Goal: Information Seeking & Learning: Learn about a topic

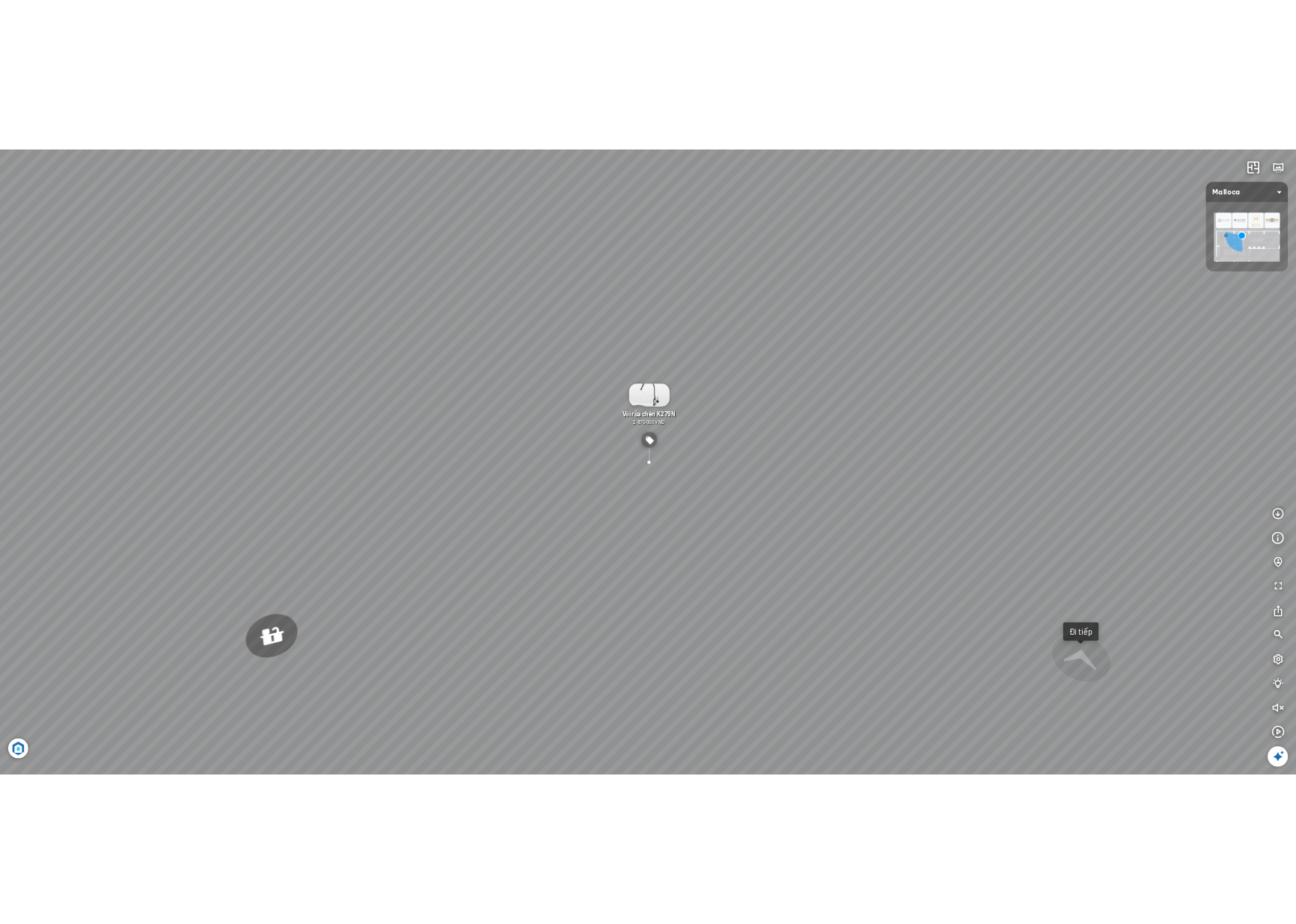
scroll to position [58033, 0]
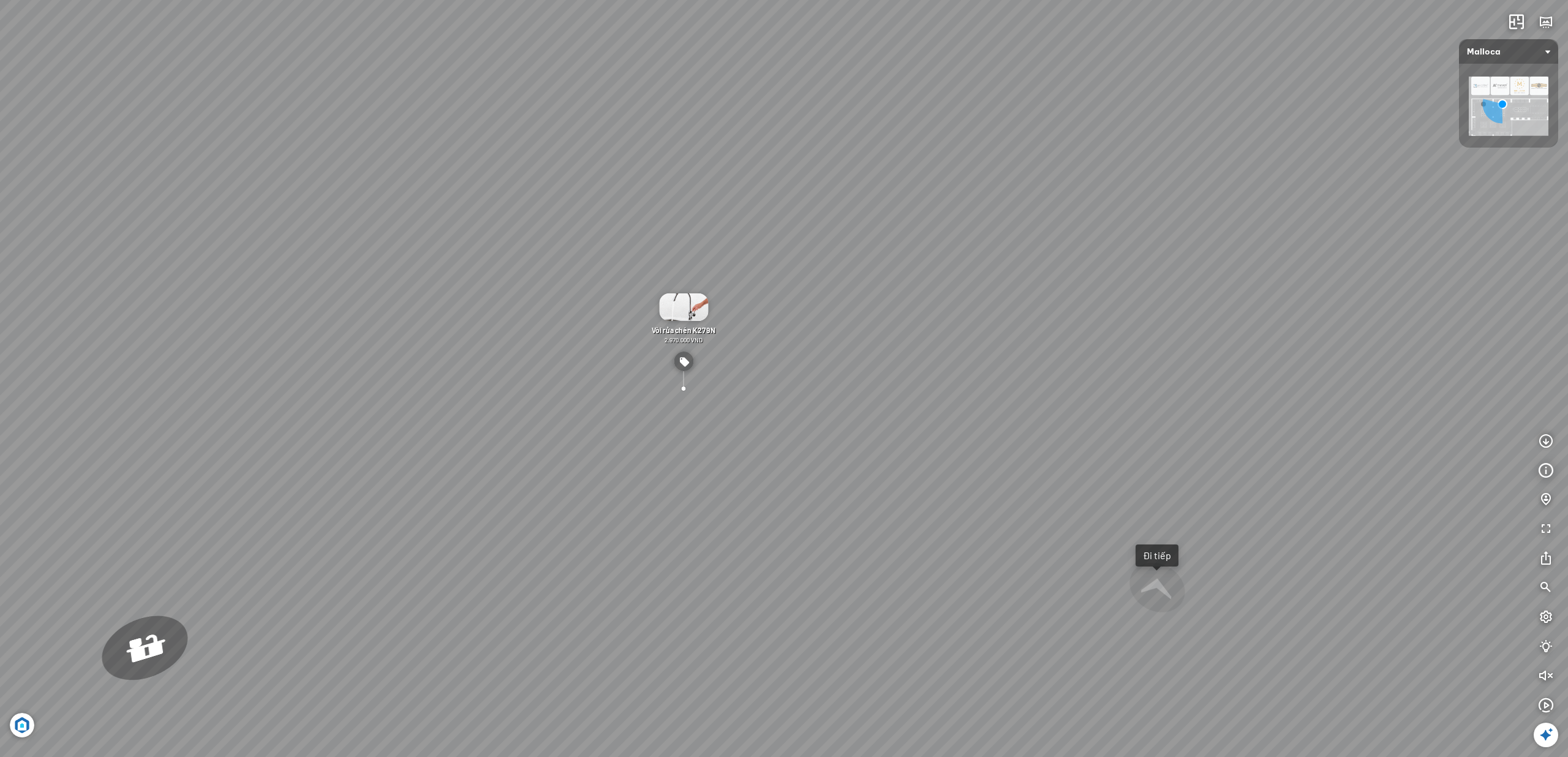
drag, startPoint x: 1308, startPoint y: 269, endPoint x: 1082, endPoint y: 266, distance: 226.0
click at [1084, 266] on div "Chậu rửa chén hai hộc bán thủ công Malloca MS 610T 9.460.000 VND Máy hút khói k…" at bounding box center [784, 378] width 1568 height 757
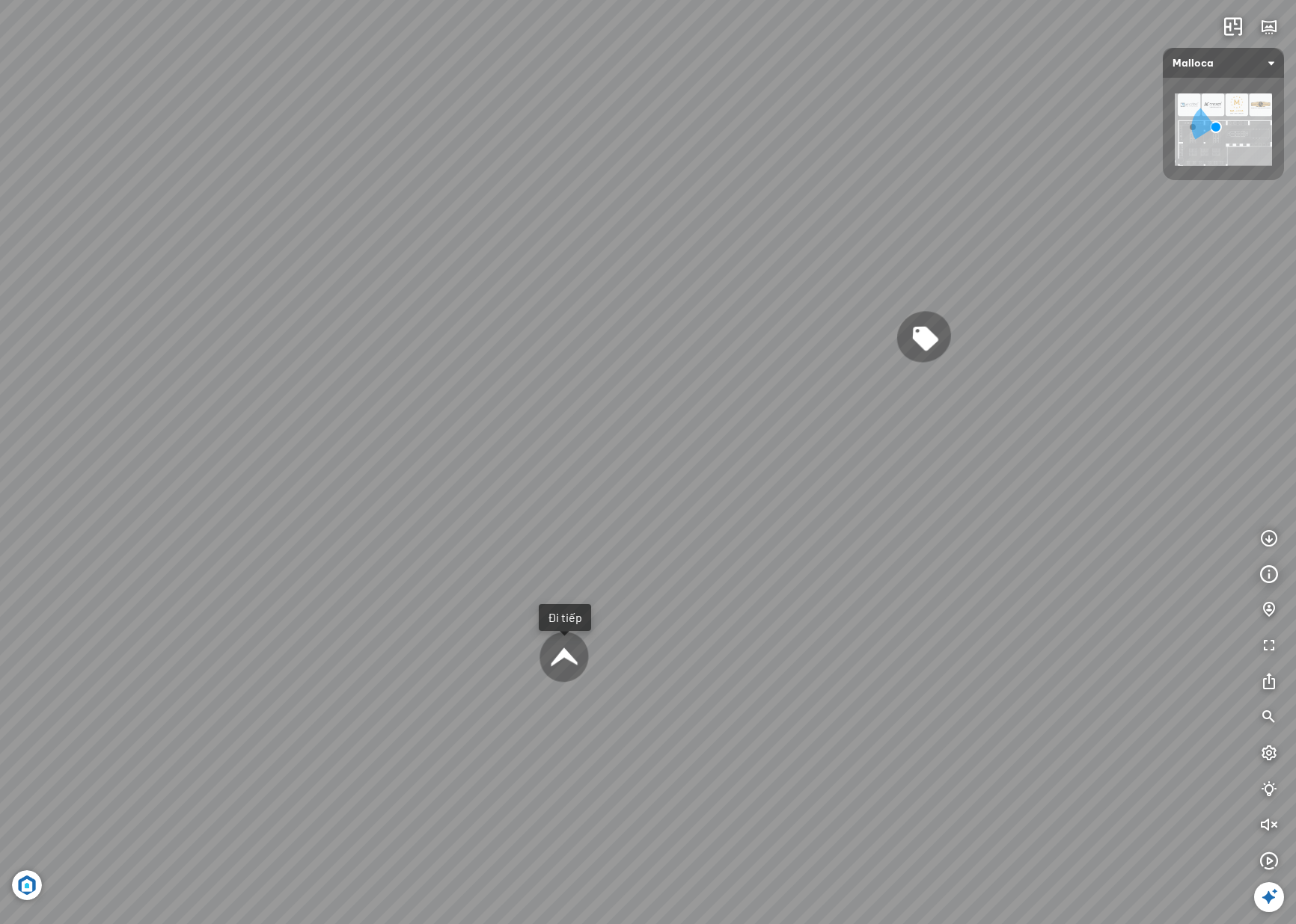
click at [1266, 897] on icon at bounding box center [1269, 898] width 18 height 18
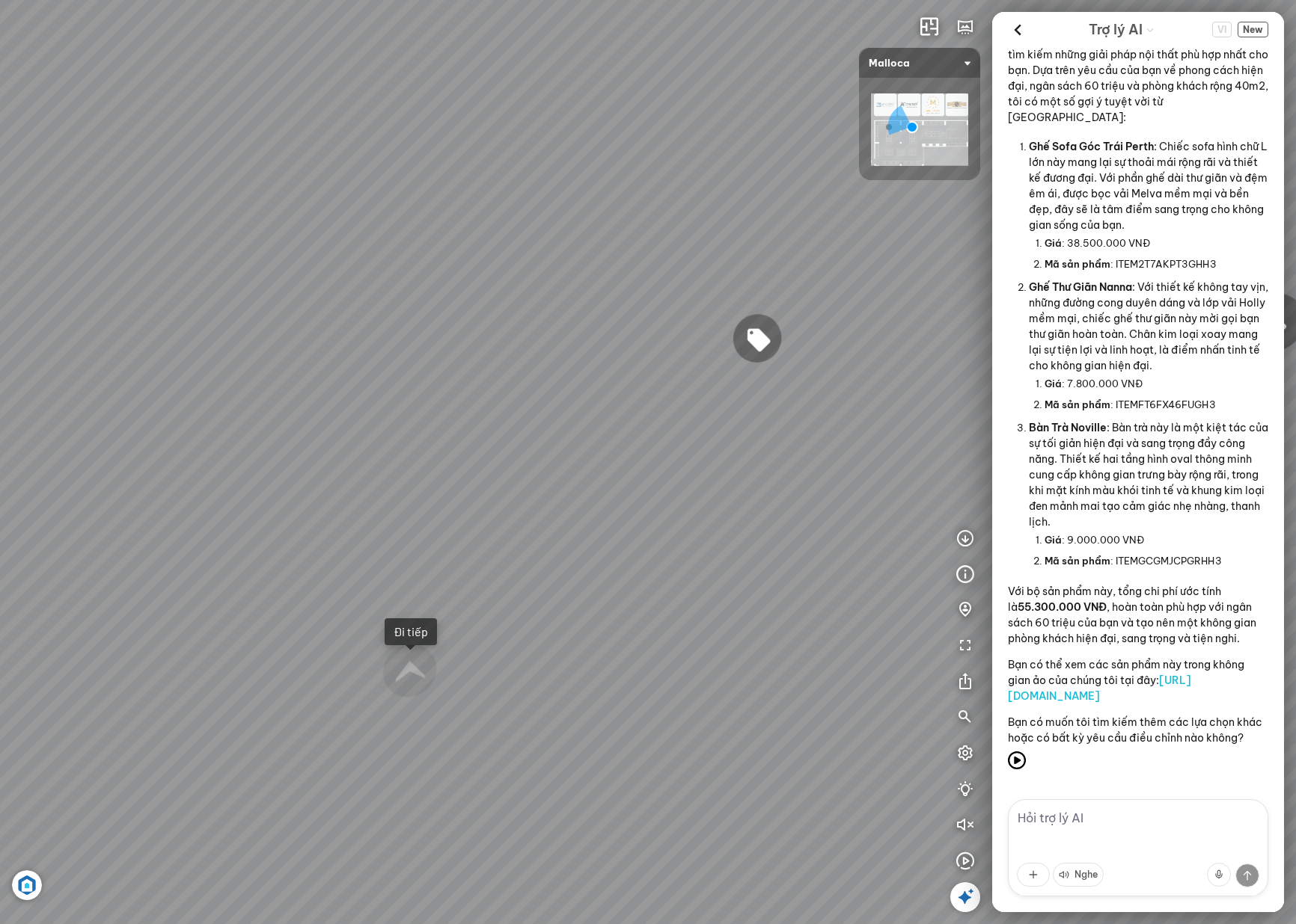
scroll to position [2578, 0]
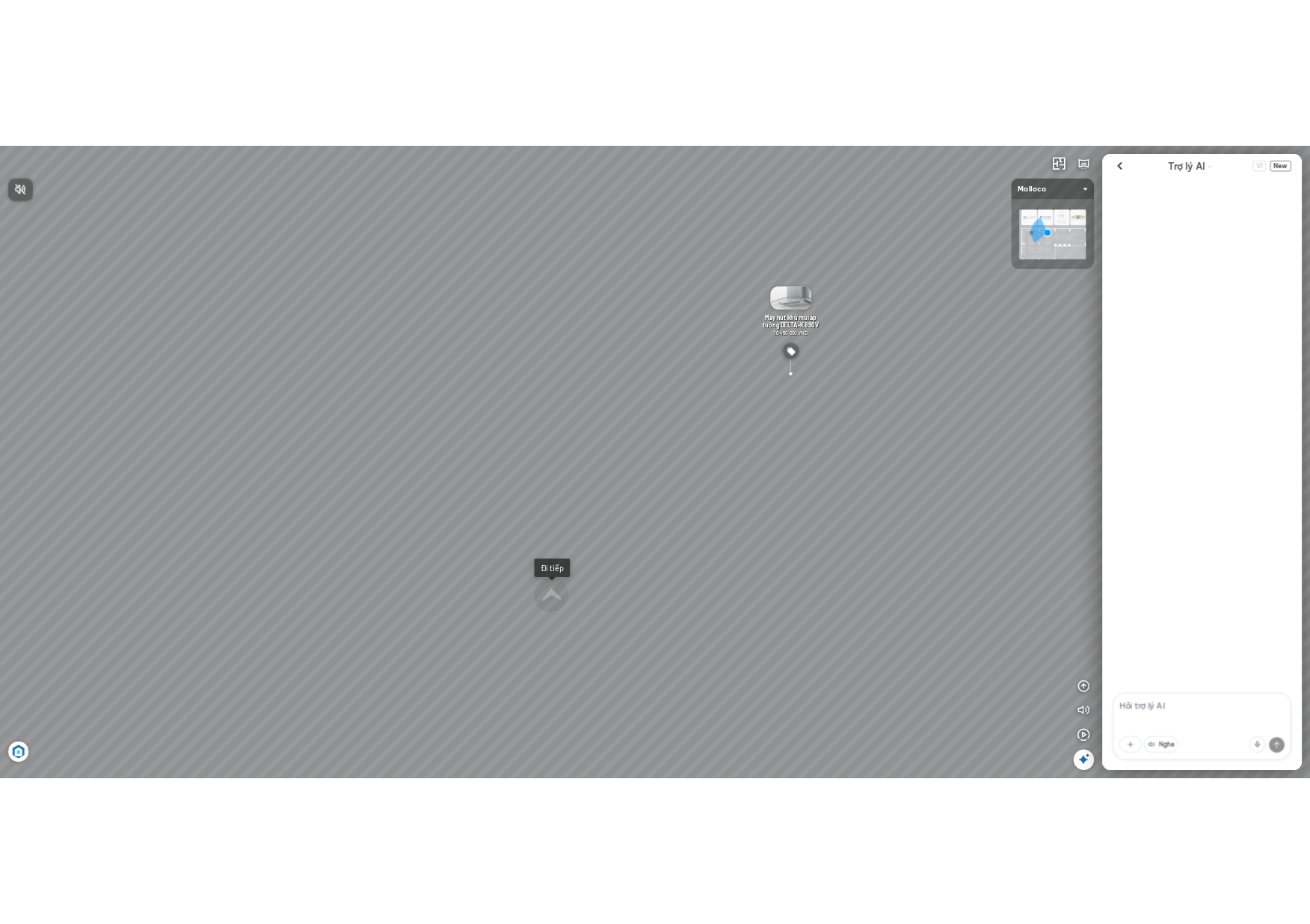
scroll to position [2578, 0]
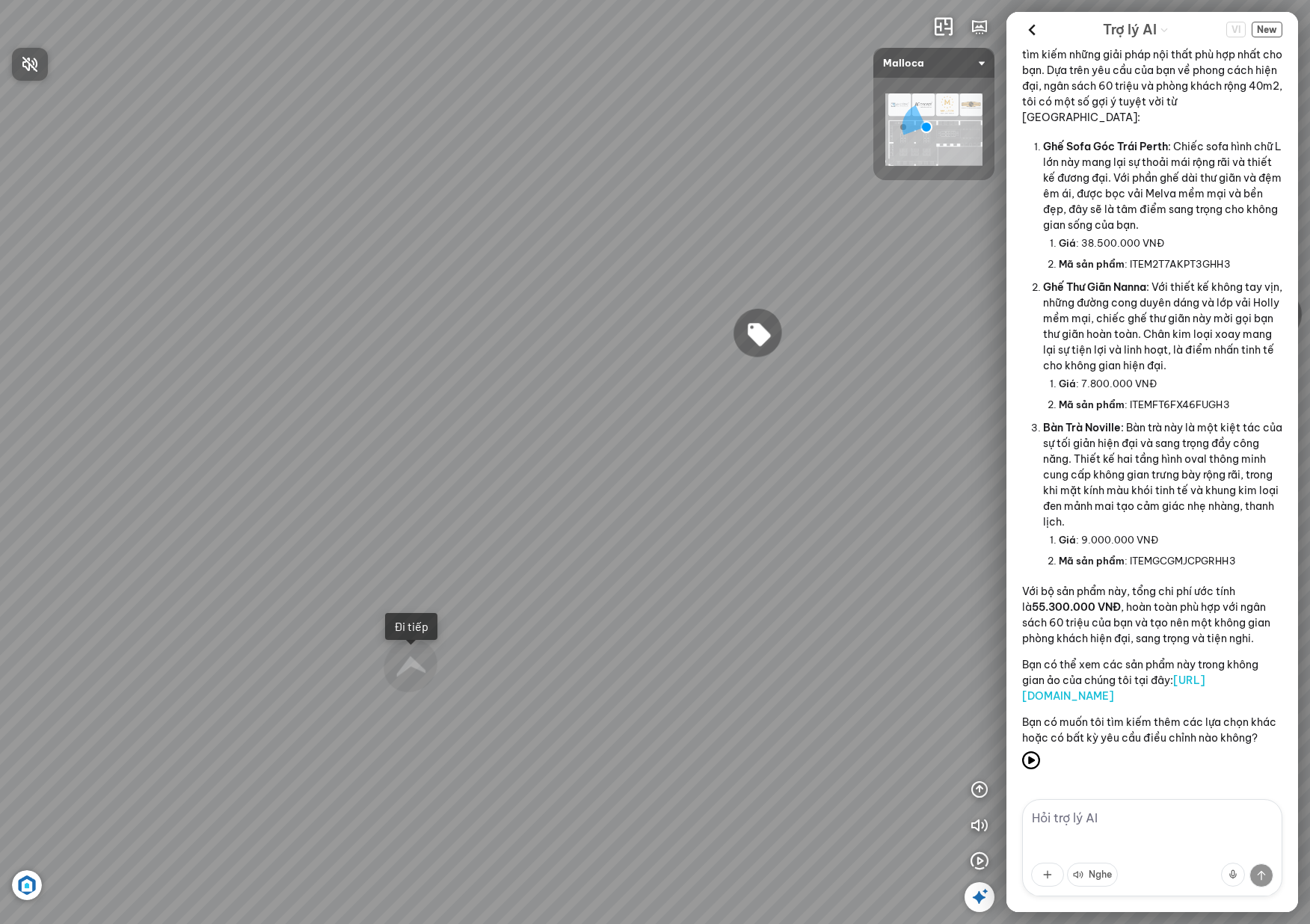
click at [1180, 514] on div at bounding box center [655, 462] width 1310 height 924
drag, startPoint x: 302, startPoint y: 245, endPoint x: 389, endPoint y: 252, distance: 87.3
click at [423, 242] on div "Chậu rửa chén hai hộc bán thủ công Malloca MS 610T 9.460.000 VND Máy hút khói k…" at bounding box center [655, 462] width 1310 height 924
drag, startPoint x: 340, startPoint y: 262, endPoint x: 484, endPoint y: 256, distance: 144.1
click at [623, 249] on div "Chậu rửa chén hai hộc bán thủ công Malloca MS 610T 9.460.000 VND Máy hút khói k…" at bounding box center [655, 462] width 1310 height 924
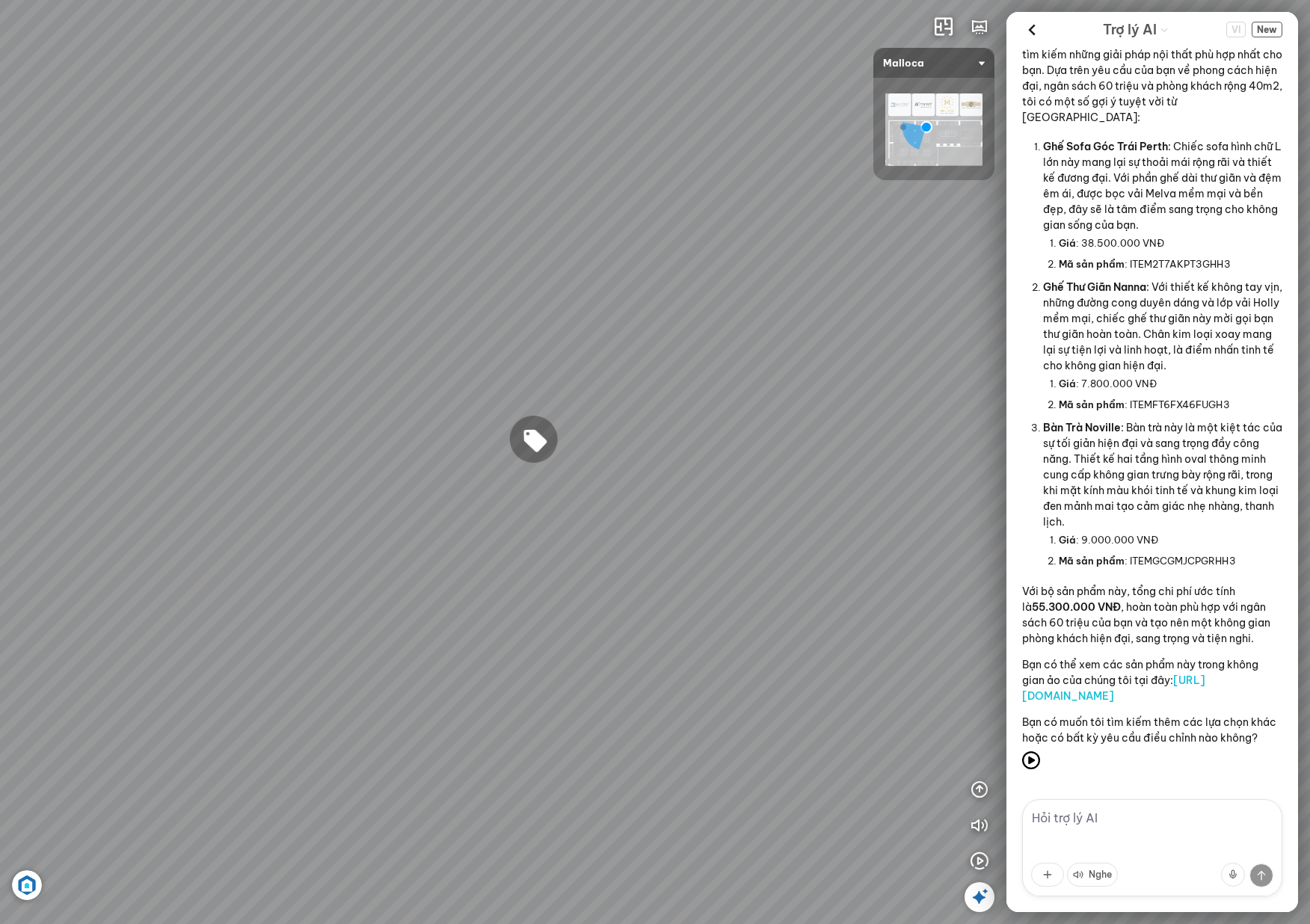
drag, startPoint x: 357, startPoint y: 276, endPoint x: 626, endPoint y: 259, distance: 269.5
click at [625, 259] on div "Chậu rửa chén hai hộc bán thủ công Malloca MS 610T 9.460.000 VND Máy hút khói k…" at bounding box center [655, 462] width 1310 height 924
click at [535, 485] on img at bounding box center [530, 476] width 60 height 34
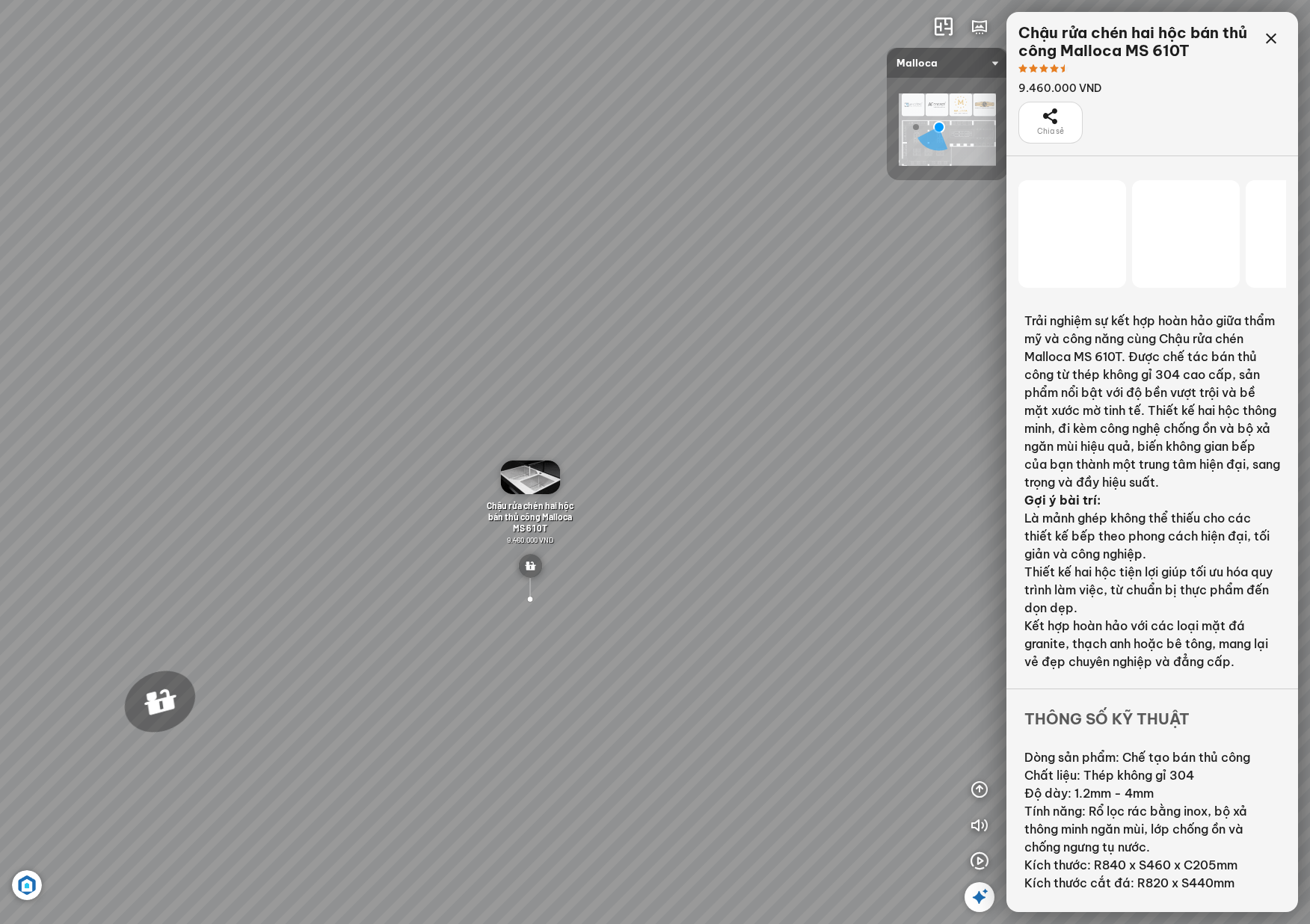
scroll to position [54438, 0]
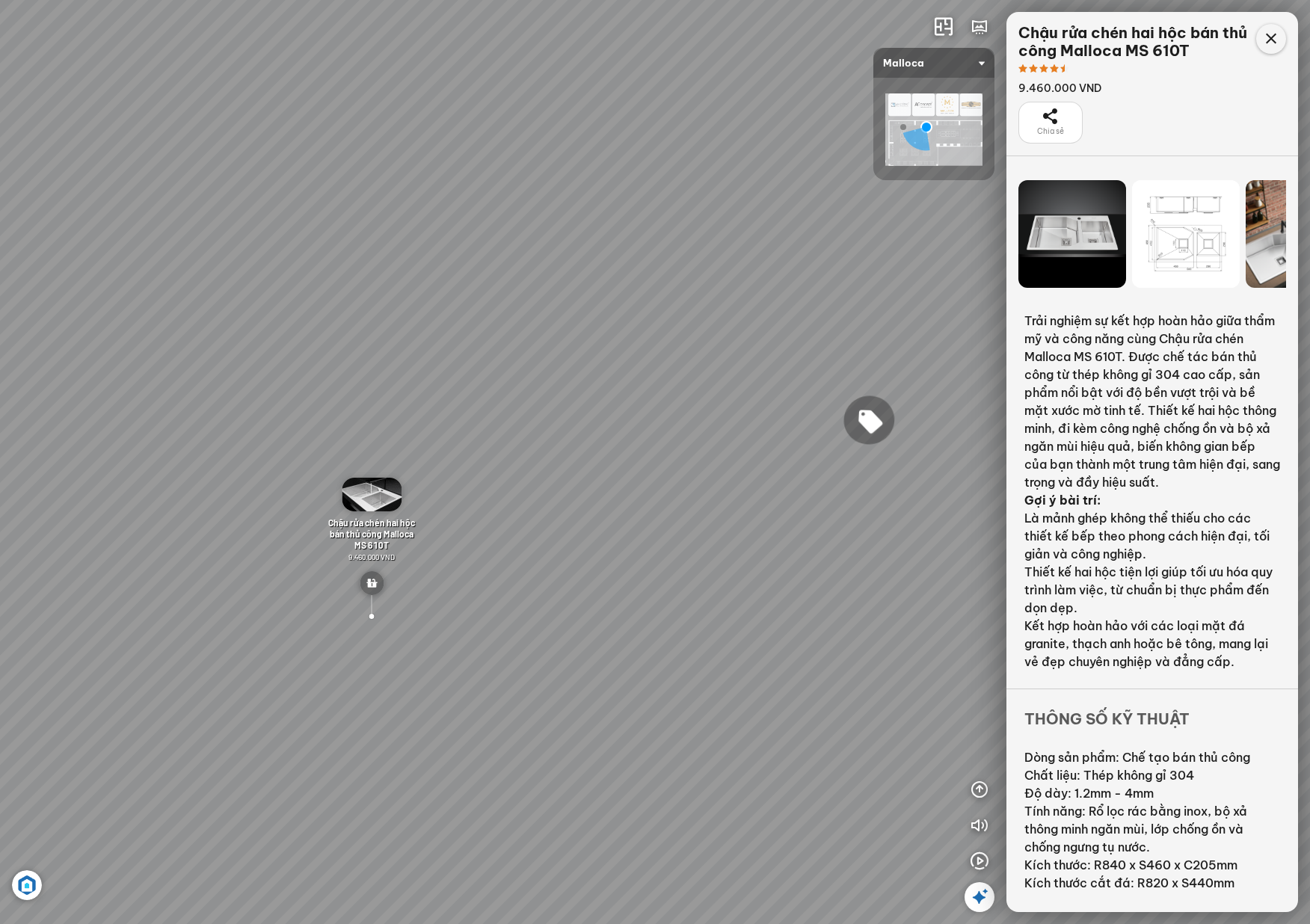
click at [1278, 35] on icon at bounding box center [1271, 39] width 18 height 18
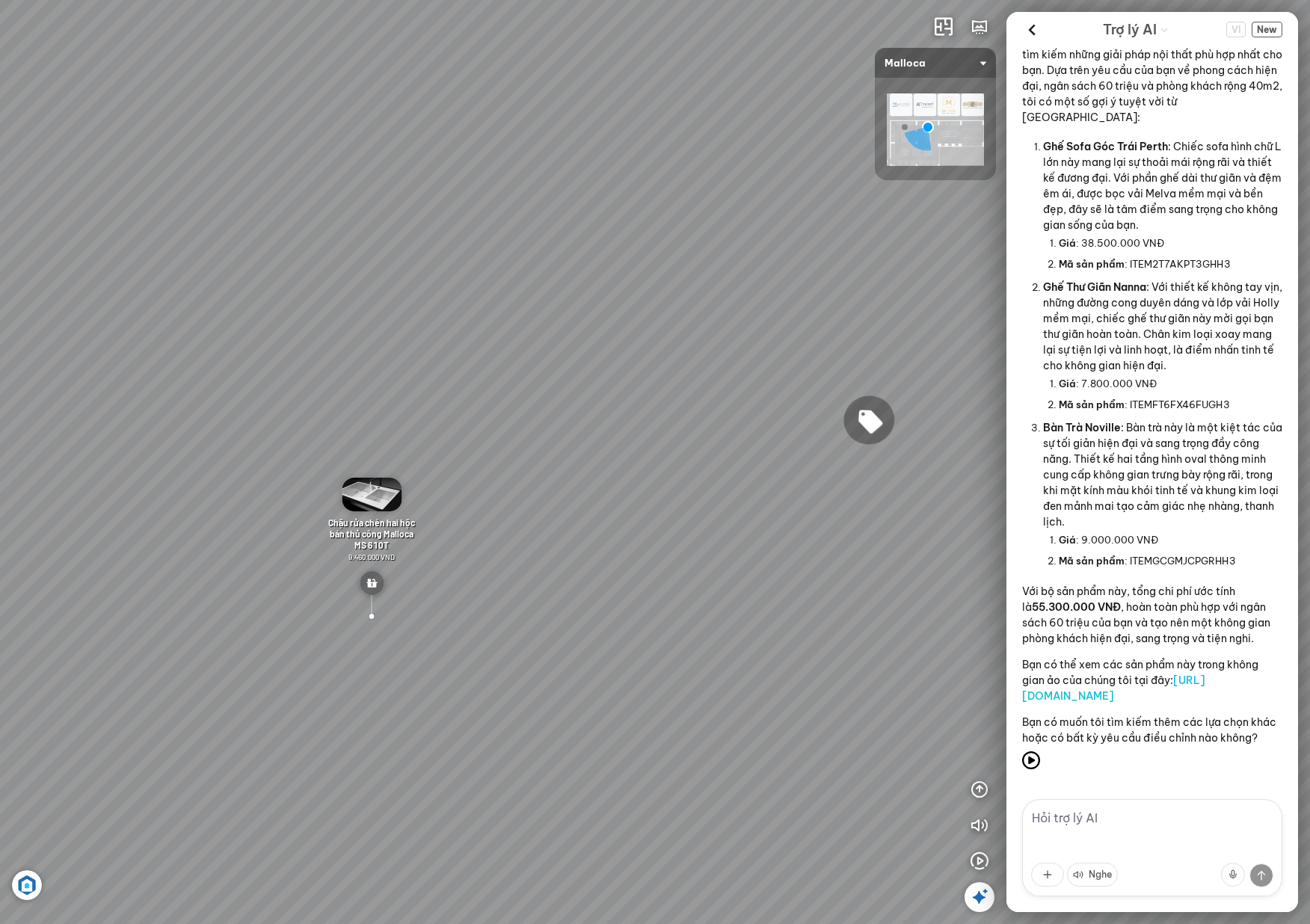
scroll to position [2578, 0]
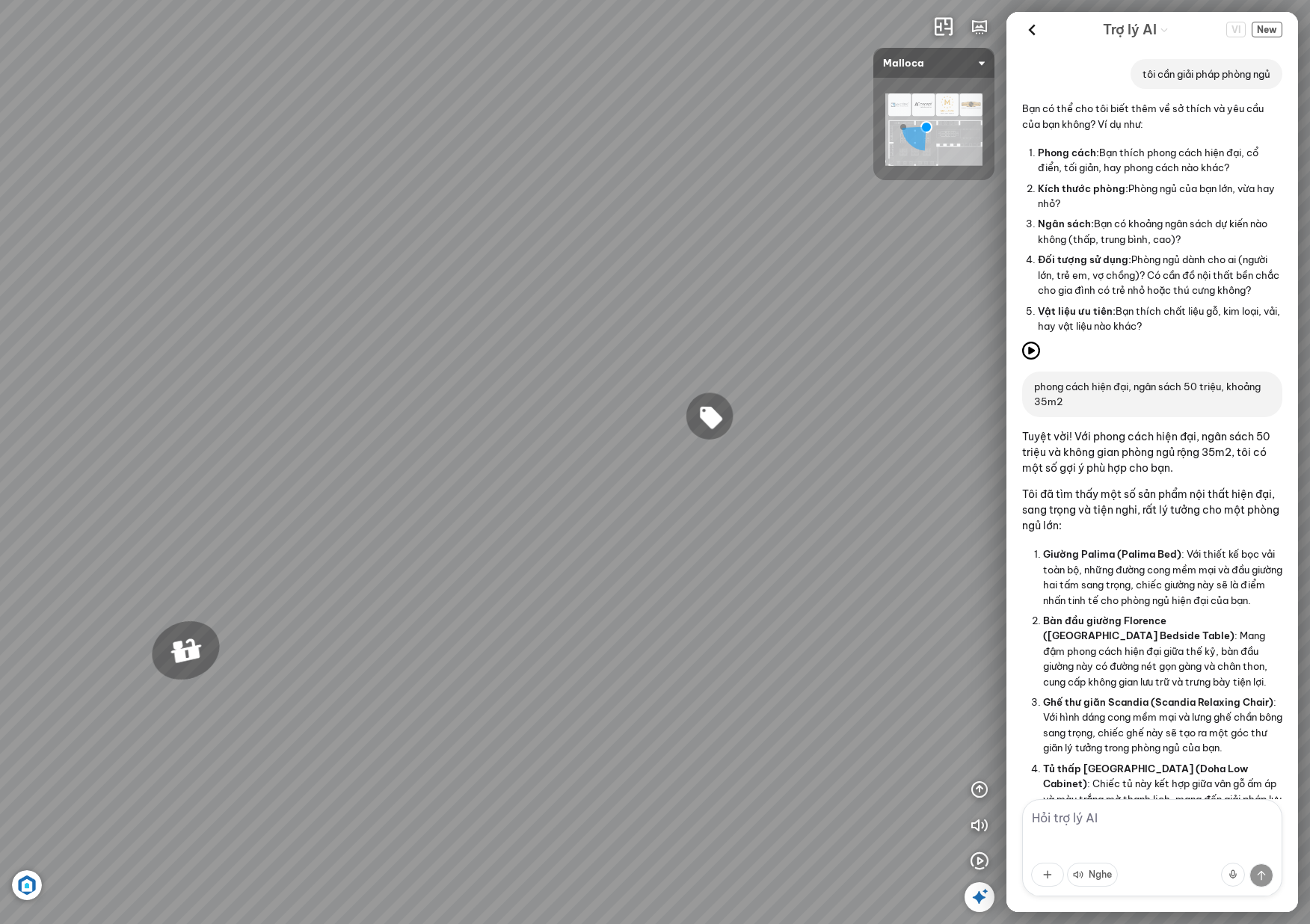
drag, startPoint x: 480, startPoint y: 192, endPoint x: 837, endPoint y: 226, distance: 358.6
click at [837, 226] on div "Chậu rửa chén hai hộc bán thủ công Malloca MS 610T 9.460.000 VND Máy hút khói k…" at bounding box center [655, 462] width 1310 height 924
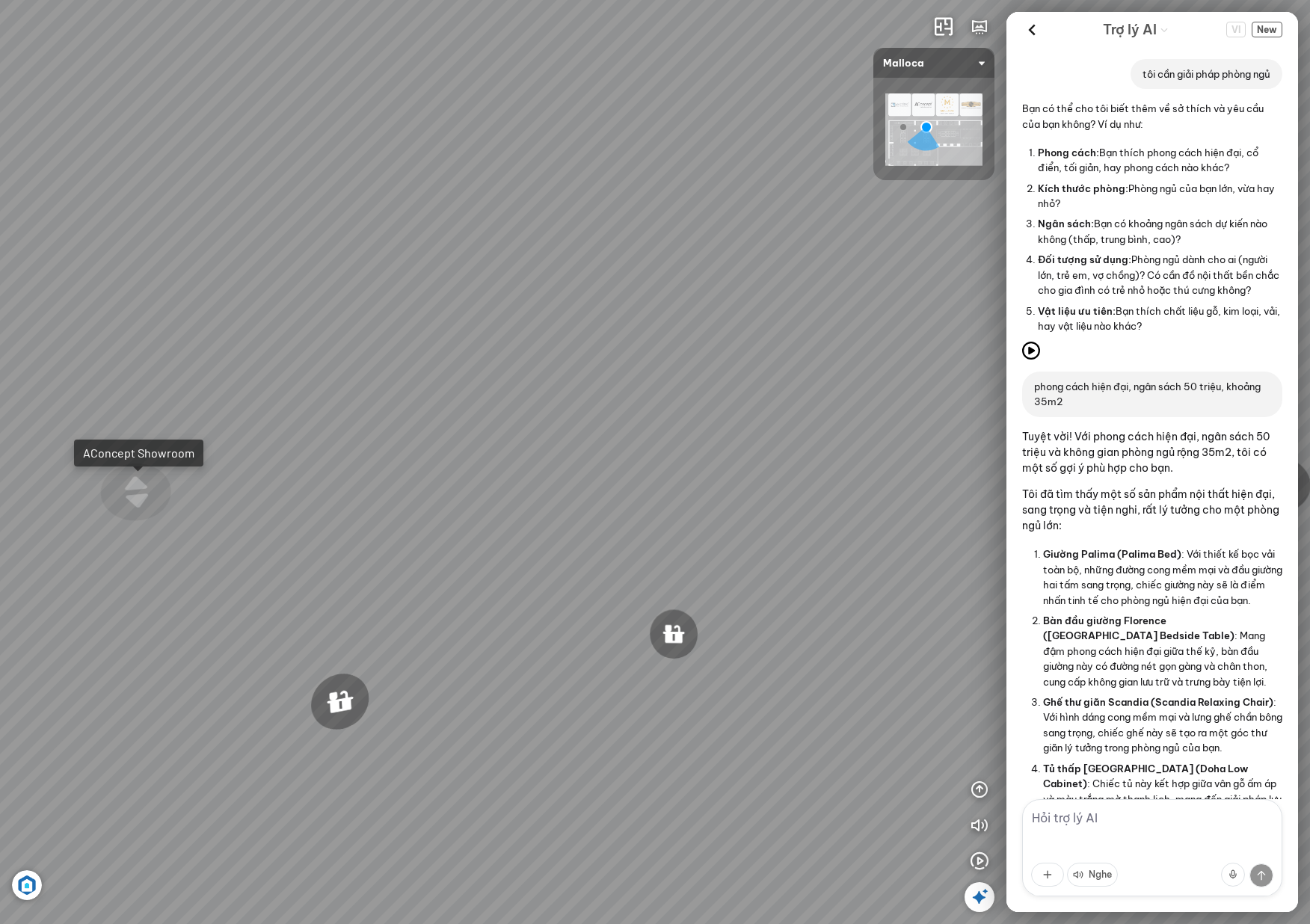
drag, startPoint x: 588, startPoint y: 168, endPoint x: 602, endPoint y: 96, distance: 73.3
click at [602, 96] on div "Chậu rửa chén hai hộc bán thủ công Malloca MS 610T 9.460.000 VND Máy hút khói k…" at bounding box center [655, 462] width 1310 height 924
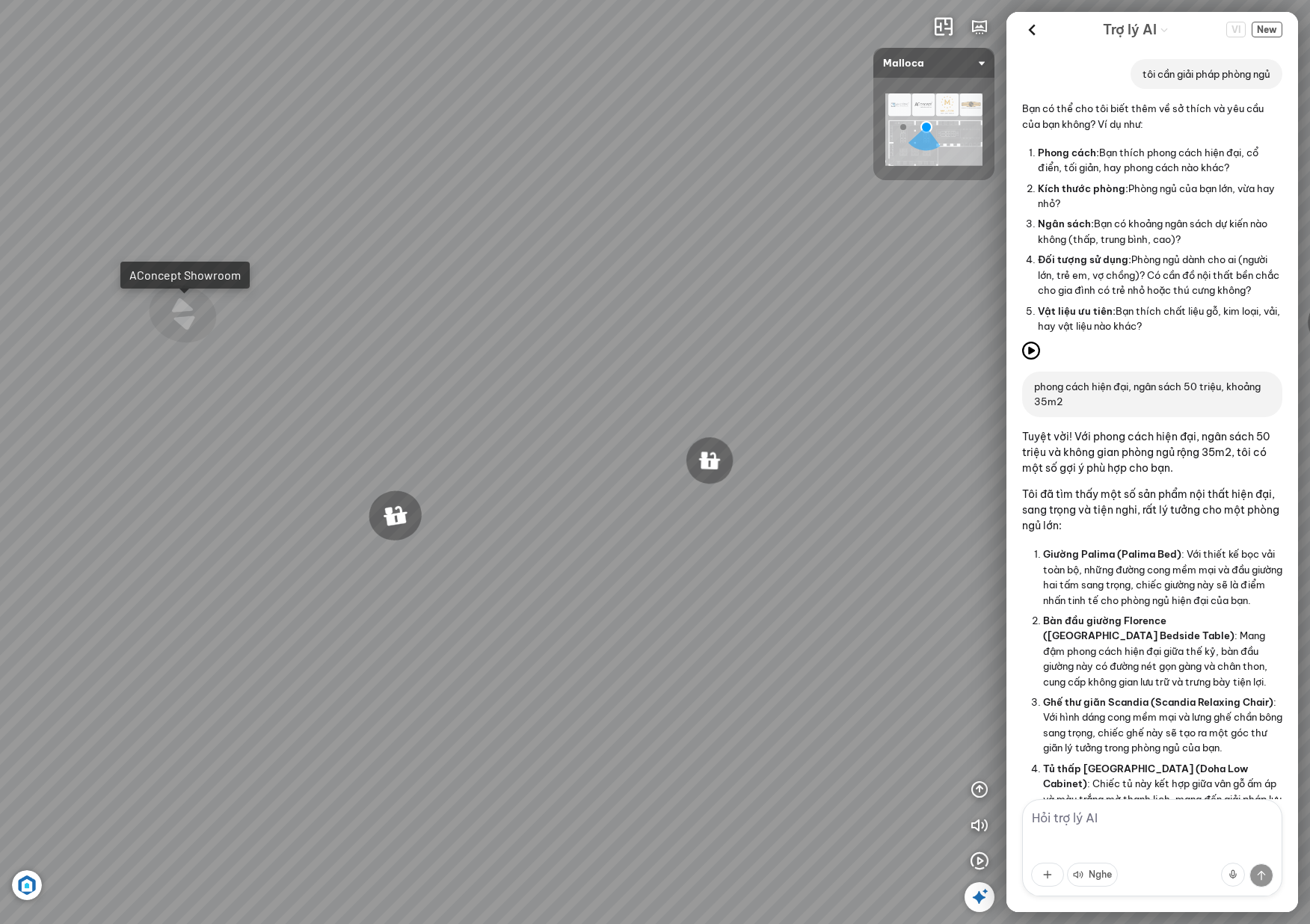
drag, startPoint x: 508, startPoint y: 228, endPoint x: 720, endPoint y: 259, distance: 214.3
click at [720, 258] on div "Chậu rửa chén hai hộc bán thủ công Malloca MS 610T 9.460.000 VND Máy hút khói k…" at bounding box center [655, 462] width 1310 height 924
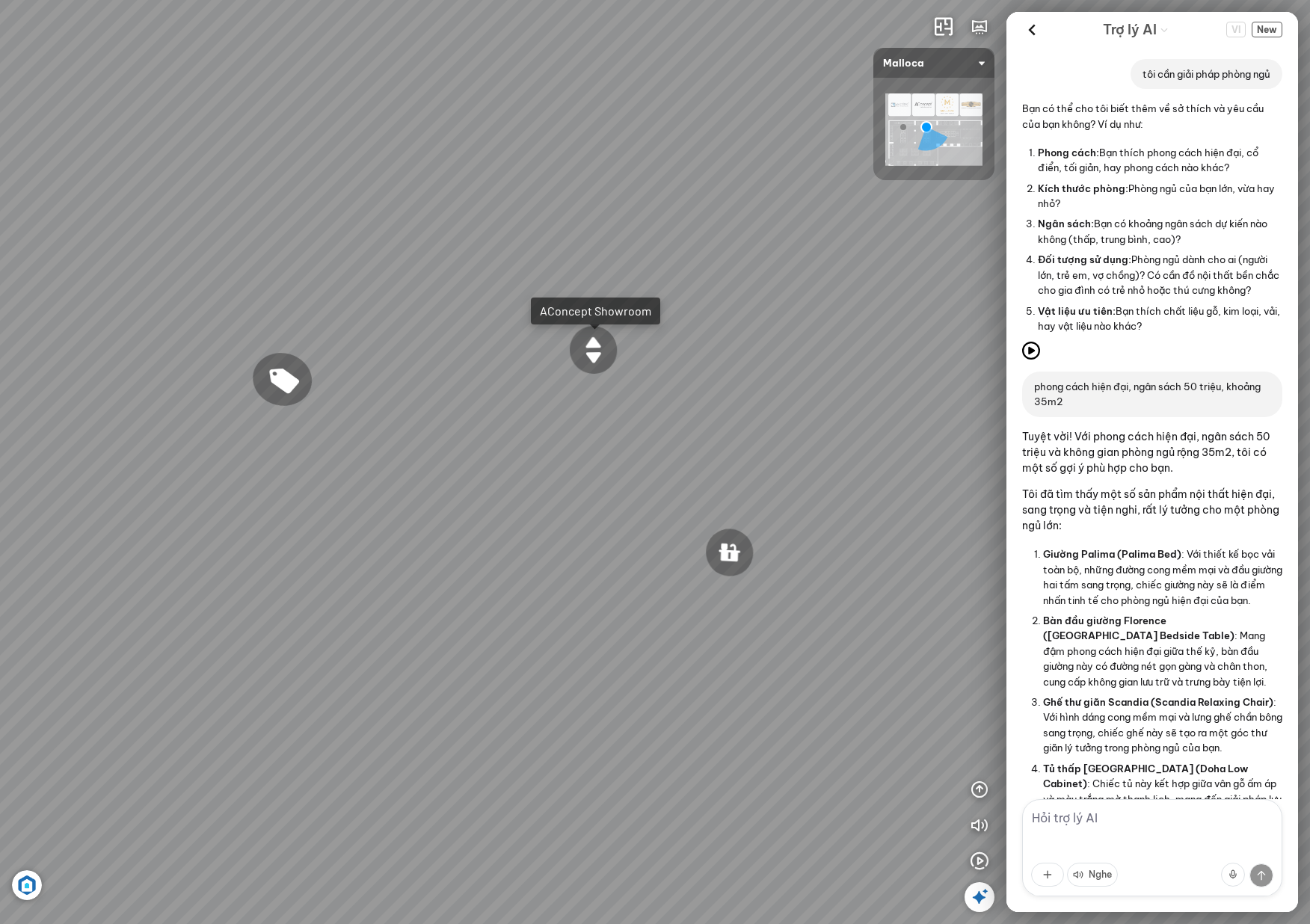
drag, startPoint x: 481, startPoint y: 462, endPoint x: 580, endPoint y: 465, distance: 99.0
click at [579, 465] on div "Chậu rửa chén hai hộc bán thủ công Malloca MS 610T 9.460.000 VND Máy hút khói k…" at bounding box center [655, 462] width 1310 height 924
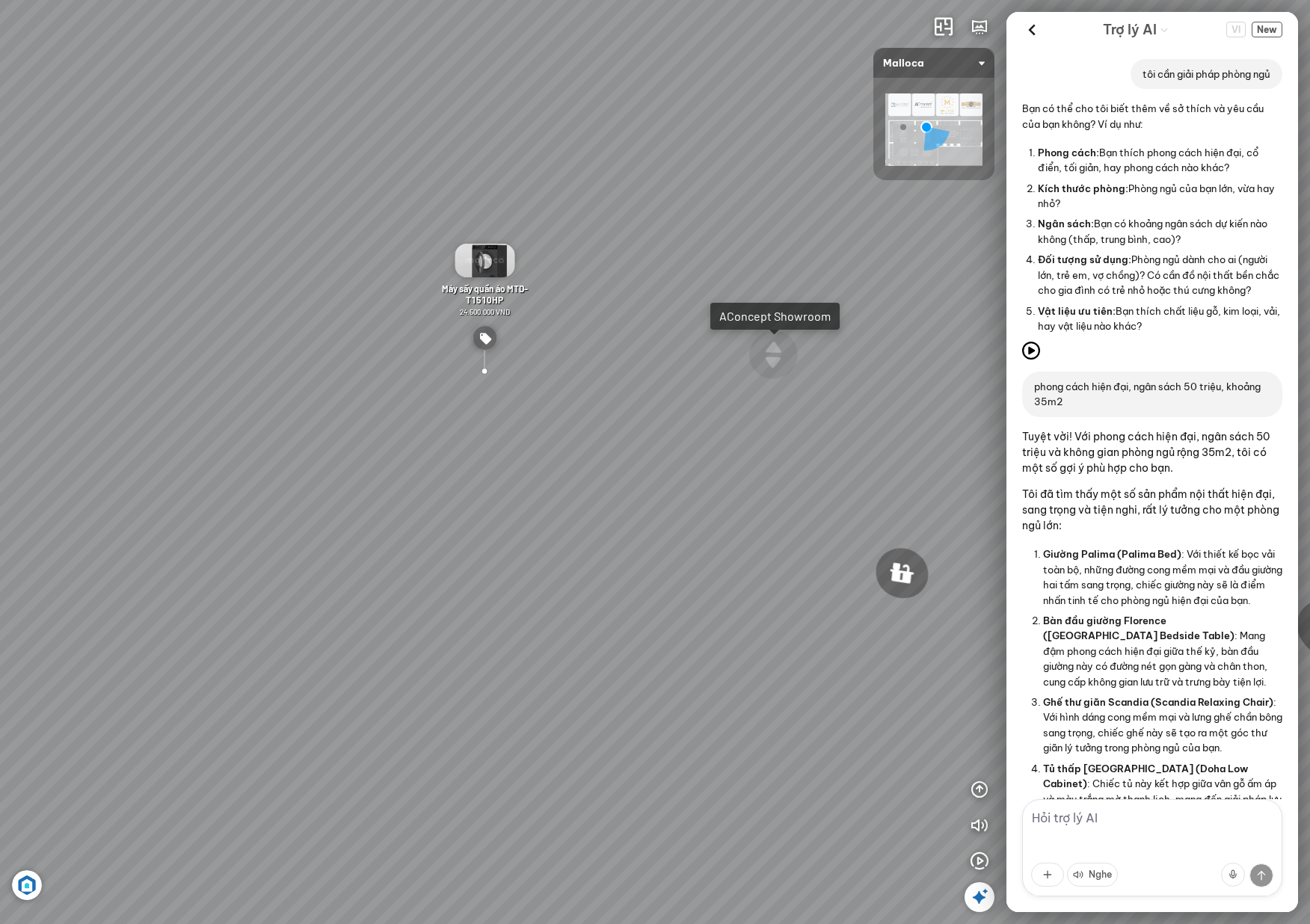
click at [490, 256] on img at bounding box center [485, 260] width 60 height 34
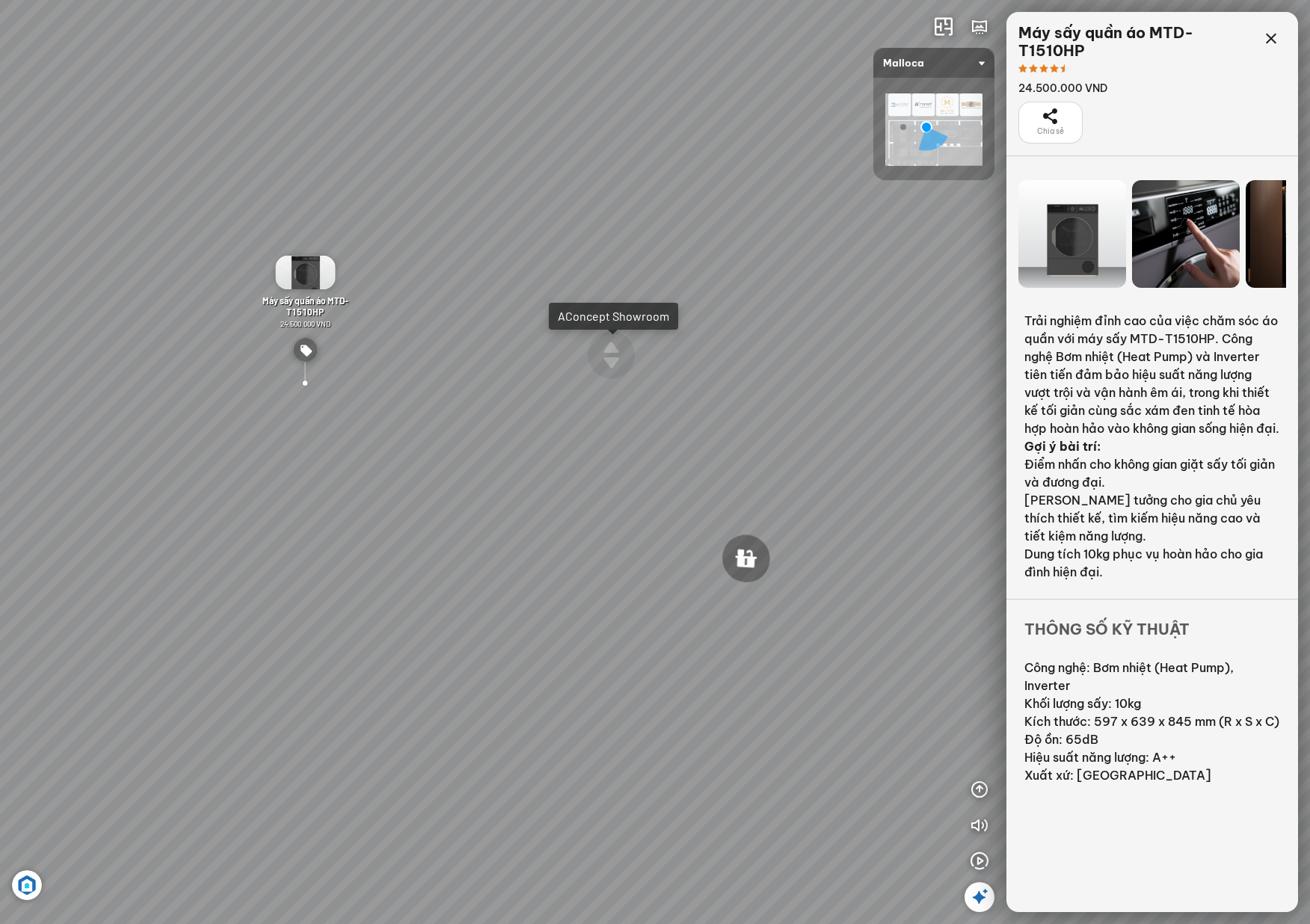
drag, startPoint x: 649, startPoint y: 389, endPoint x: 517, endPoint y: 396, distance: 132.2
click at [518, 396] on div "Chậu rửa chén hai hộc bán thủ công Malloca MS 610T 9.460.000 VND Máy hút khói k…" at bounding box center [655, 462] width 1310 height 924
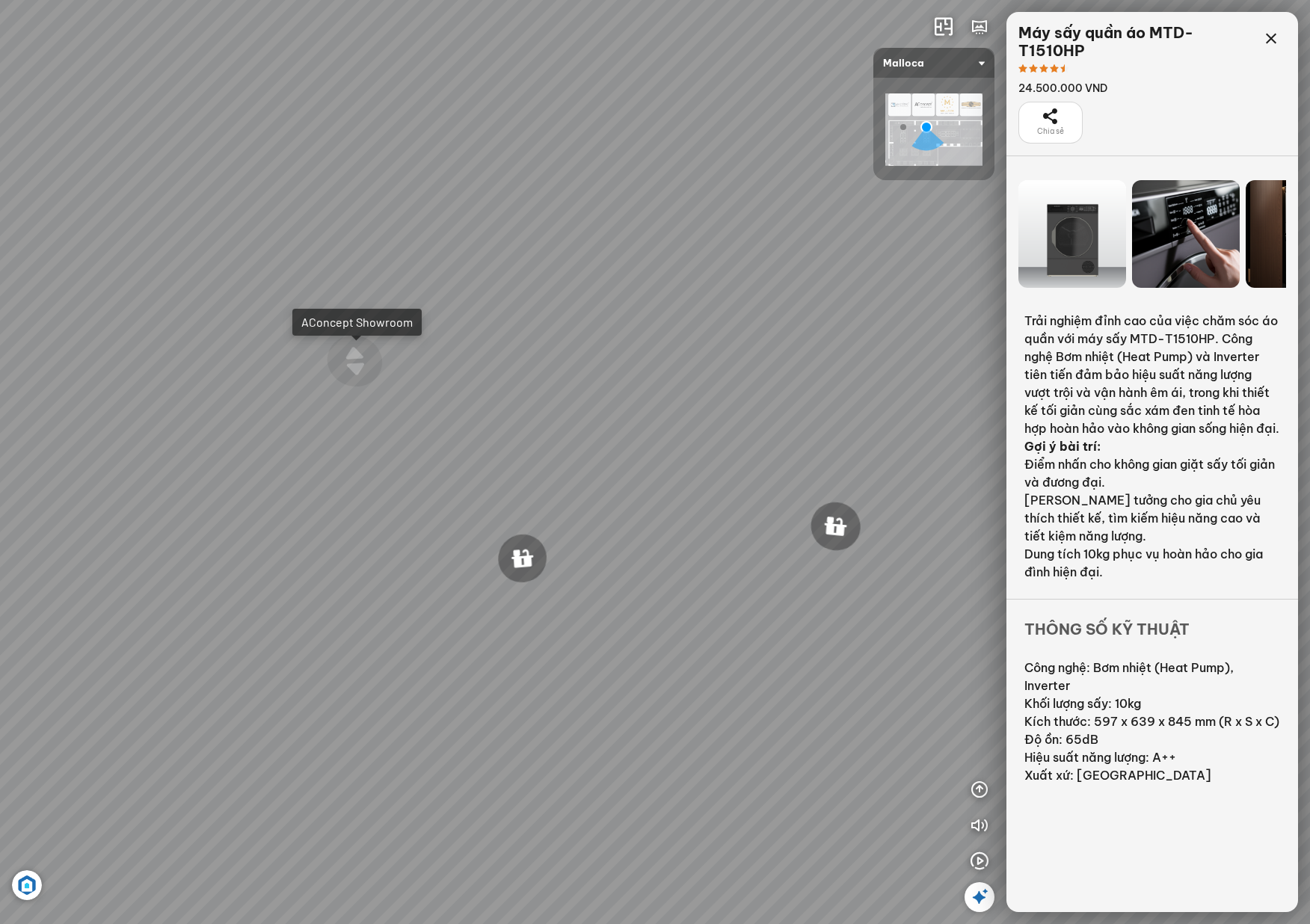
drag, startPoint x: 651, startPoint y: 423, endPoint x: 495, endPoint y: 405, distance: 157.0
click at [504, 405] on div "Chậu rửa chén hai hộc bán thủ công Malloca MS 610T 9.460.000 VND Máy hút khói k…" at bounding box center [655, 462] width 1310 height 924
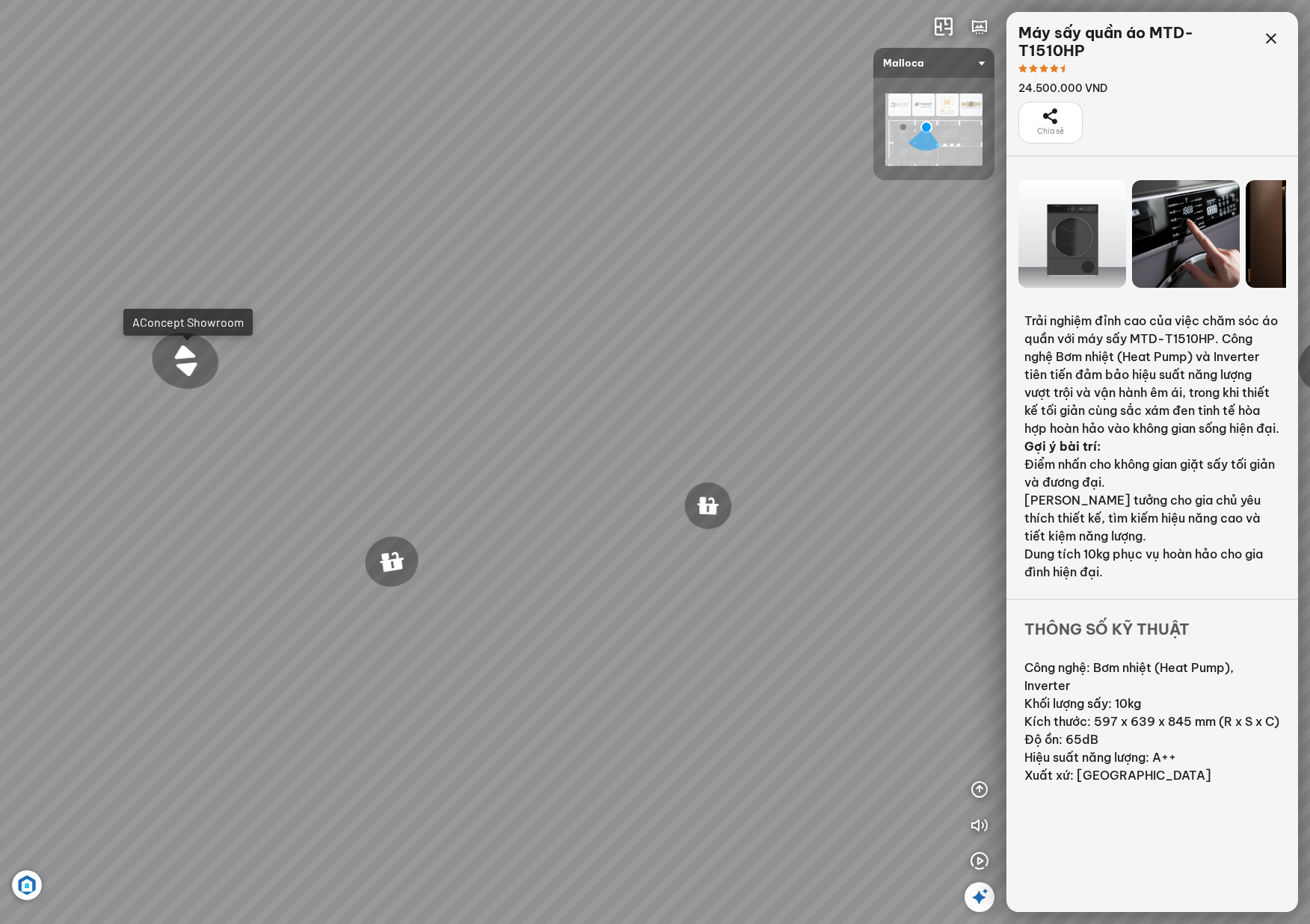
drag, startPoint x: 818, startPoint y: 465, endPoint x: 539, endPoint y: 431, distance: 281.1
click at [567, 435] on div "Chậu rửa chén hai hộc bán thủ công Malloca MS 610T 9.460.000 VND Máy hút khói k…" at bounding box center [655, 462] width 1310 height 924
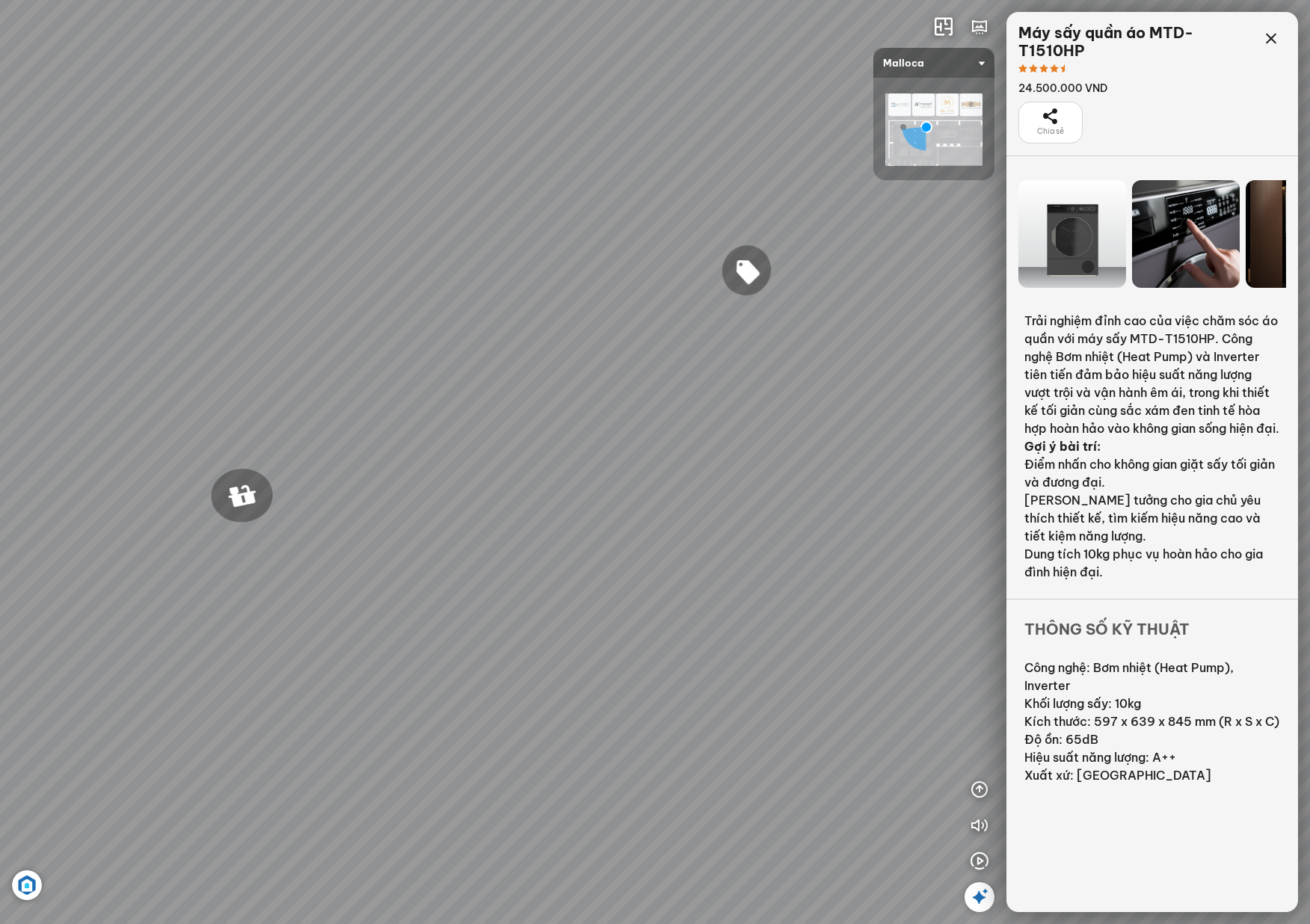
drag, startPoint x: 737, startPoint y: 467, endPoint x: 323, endPoint y: 416, distance: 417.1
click at [338, 418] on div "Chậu rửa chén hai hộc bán thủ công Malloca MS 610T 9.460.000 VND Máy hút khói k…" at bounding box center [655, 462] width 1310 height 924
drag, startPoint x: 698, startPoint y: 435, endPoint x: 714, endPoint y: 559, distance: 125.0
click at [714, 559] on div "Chậu rửa chén hai hộc bán thủ công Malloca MS 610T 9.460.000 VND Máy hút khói k…" at bounding box center [655, 462] width 1310 height 924
click at [982, 824] on icon "button" at bounding box center [979, 825] width 18 height 18
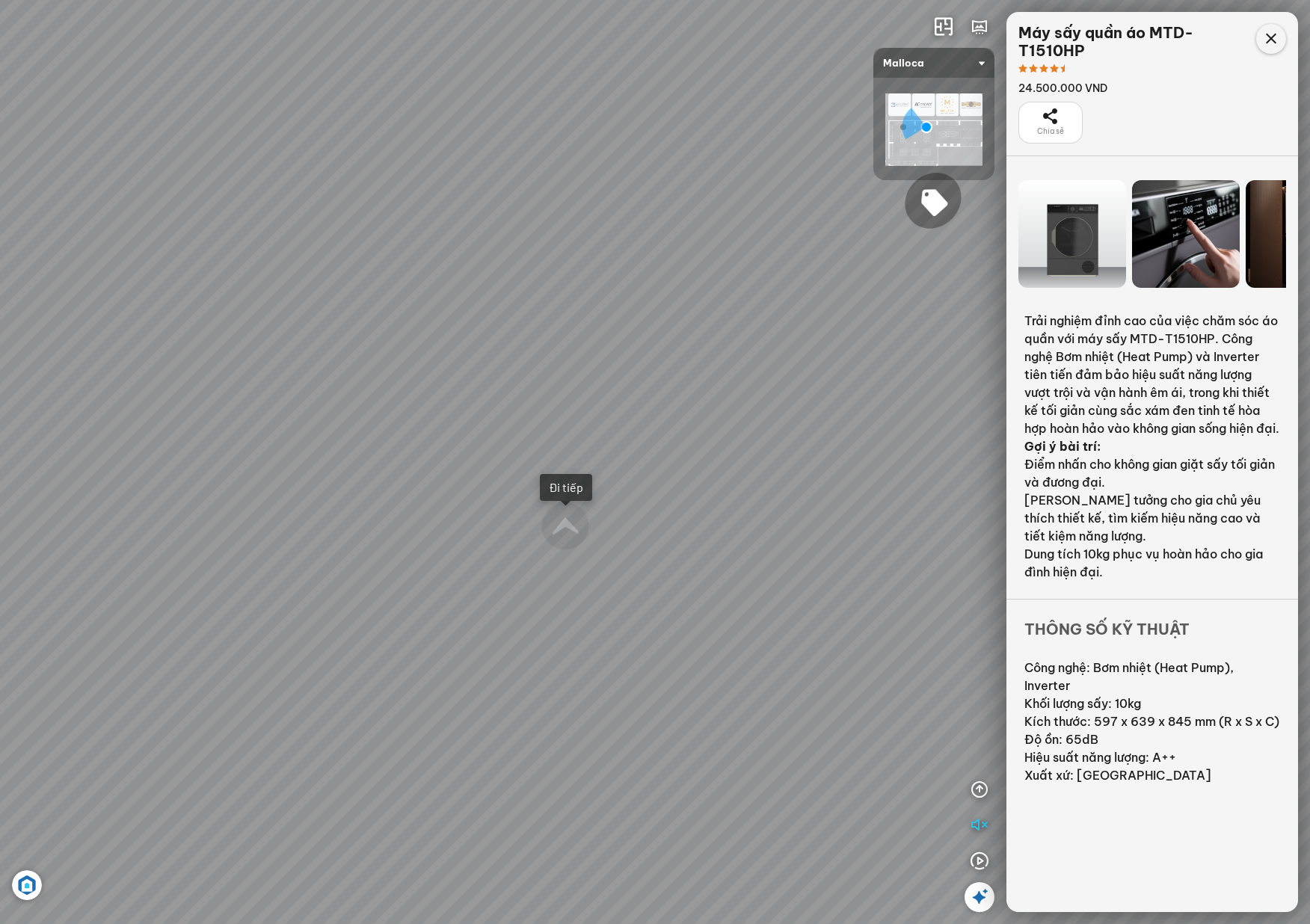
click at [1268, 35] on icon at bounding box center [1271, 39] width 18 height 18
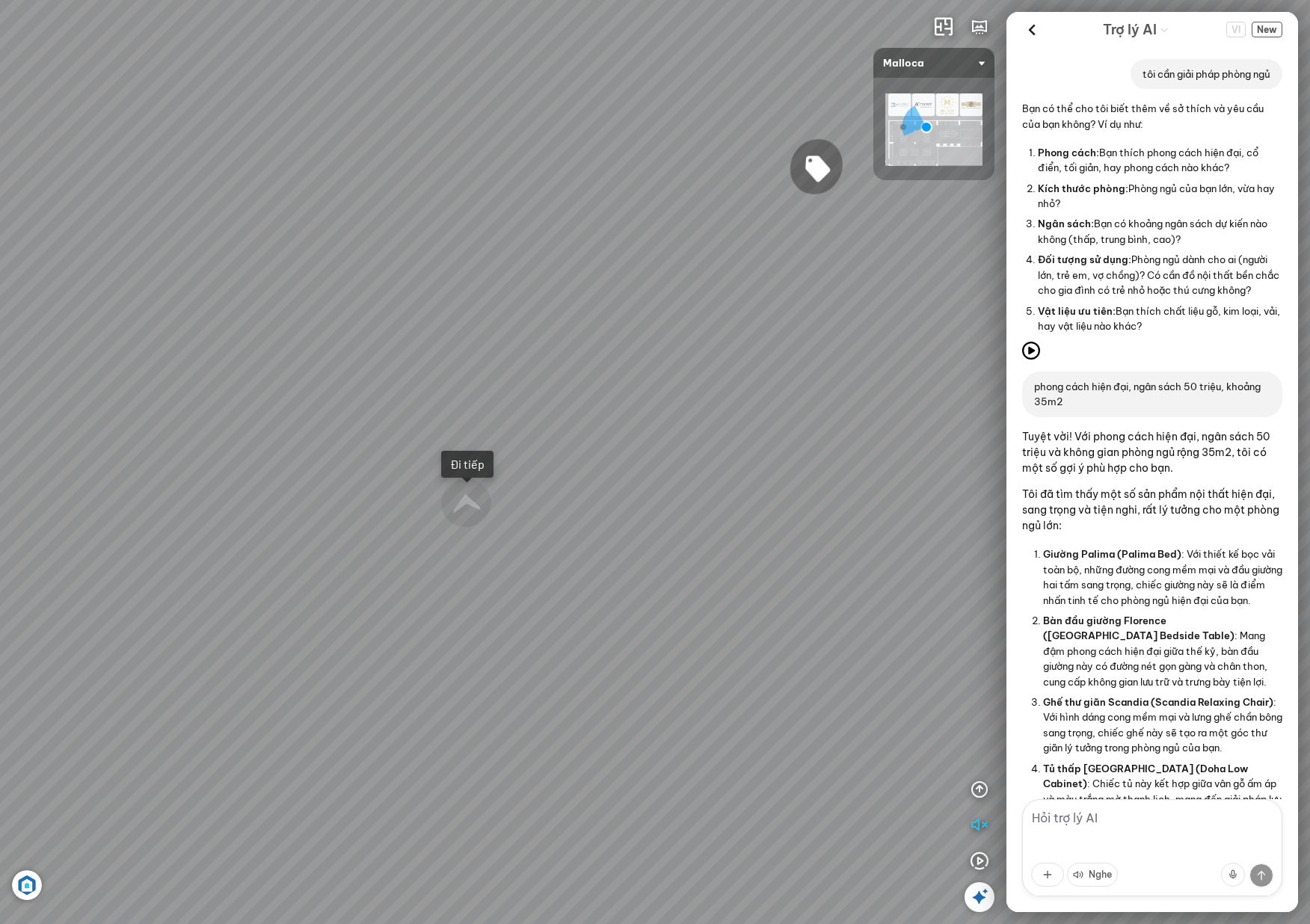
drag, startPoint x: 703, startPoint y: 290, endPoint x: 747, endPoint y: 273, distance: 47.2
click at [747, 273] on div "Chậu rửa chén hai hộc bán thủ công Malloca MS 610T 9.460.000 VND Máy hút khói k…" at bounding box center [655, 462] width 1310 height 924
drag, startPoint x: 650, startPoint y: 317, endPoint x: 834, endPoint y: 358, distance: 188.5
click at [834, 358] on div "Chậu rửa chén hai hộc bán thủ công Malloca MS 610T 9.460.000 VND Máy hút khói k…" at bounding box center [655, 462] width 1310 height 924
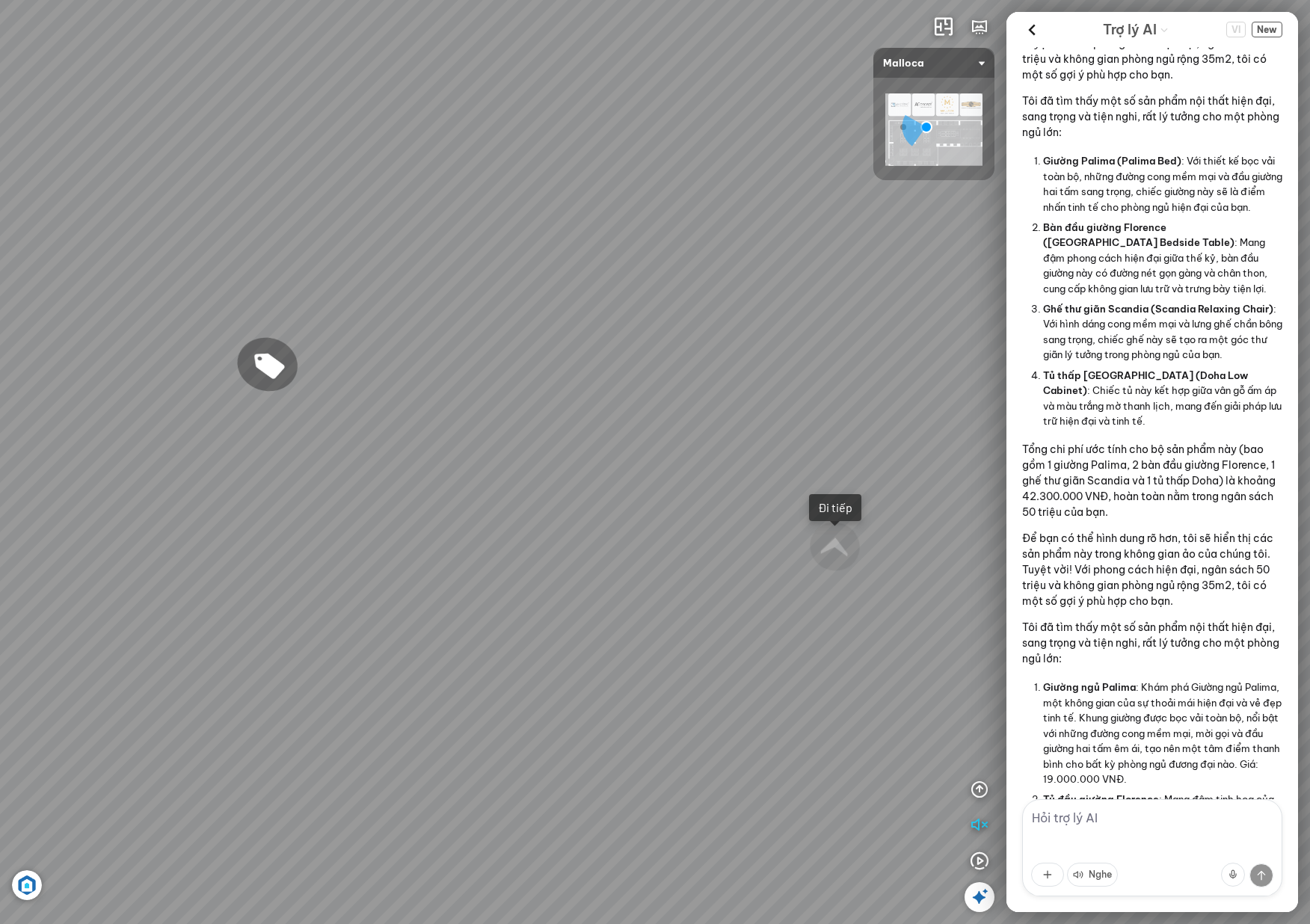
scroll to position [710, 0]
